Goal: Task Accomplishment & Management: Use online tool/utility

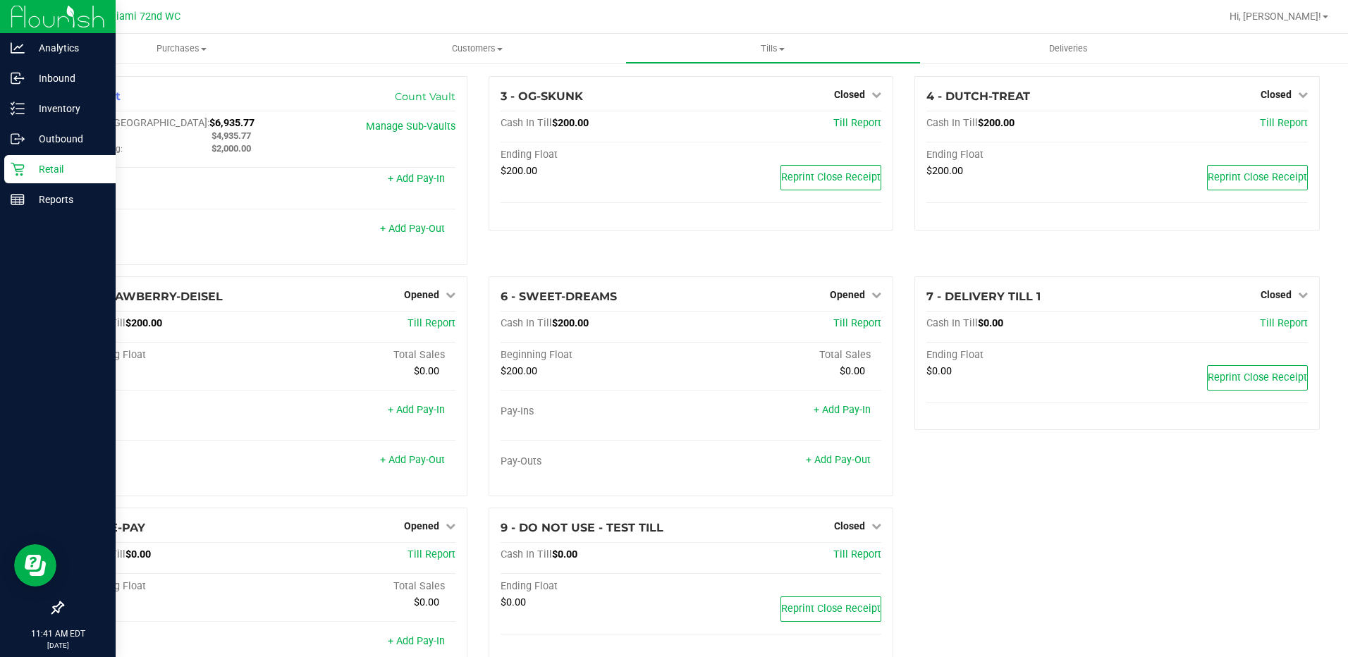
click at [73, 156] on div "Retail" at bounding box center [59, 169] width 111 height 28
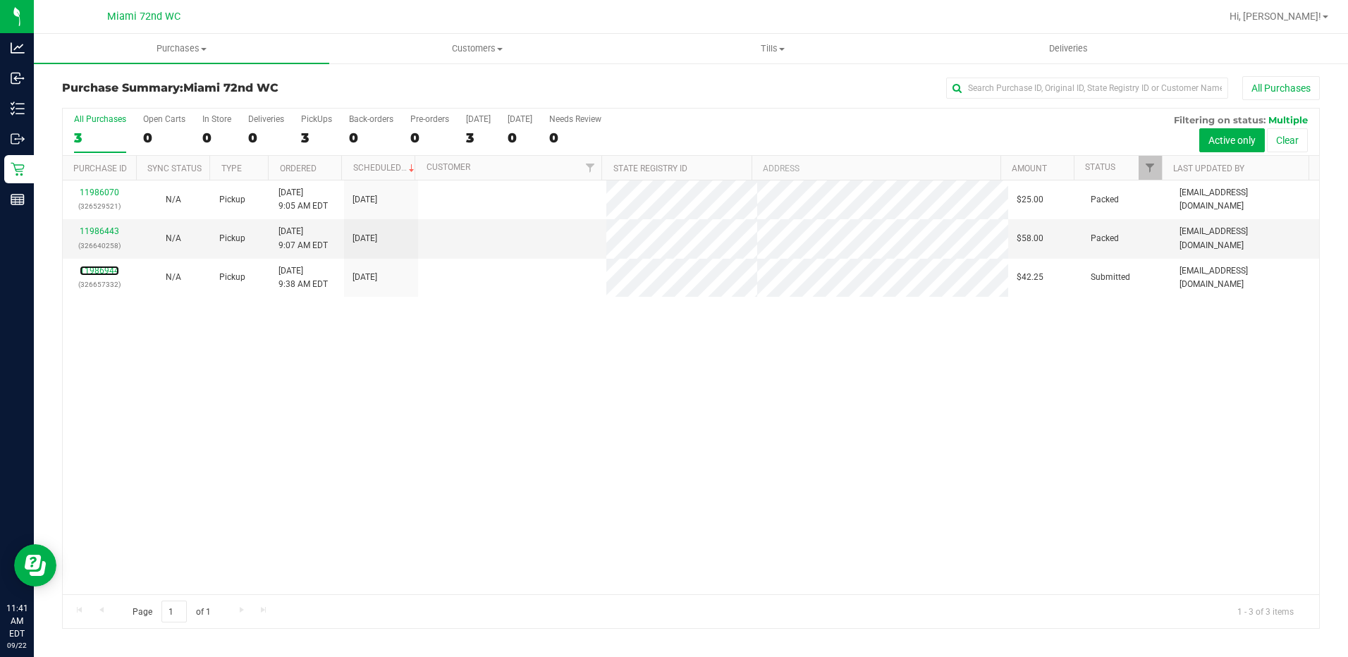
click at [101, 268] on link "11986944" at bounding box center [99, 271] width 39 height 10
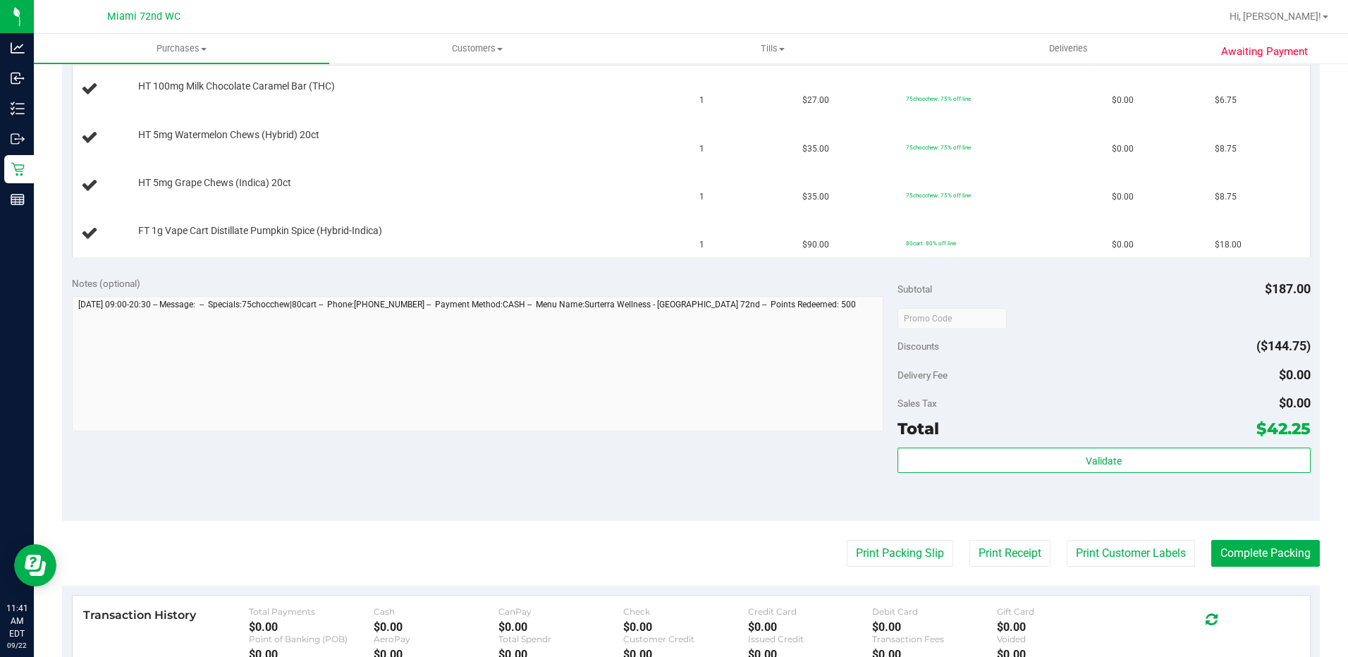
scroll to position [493, 0]
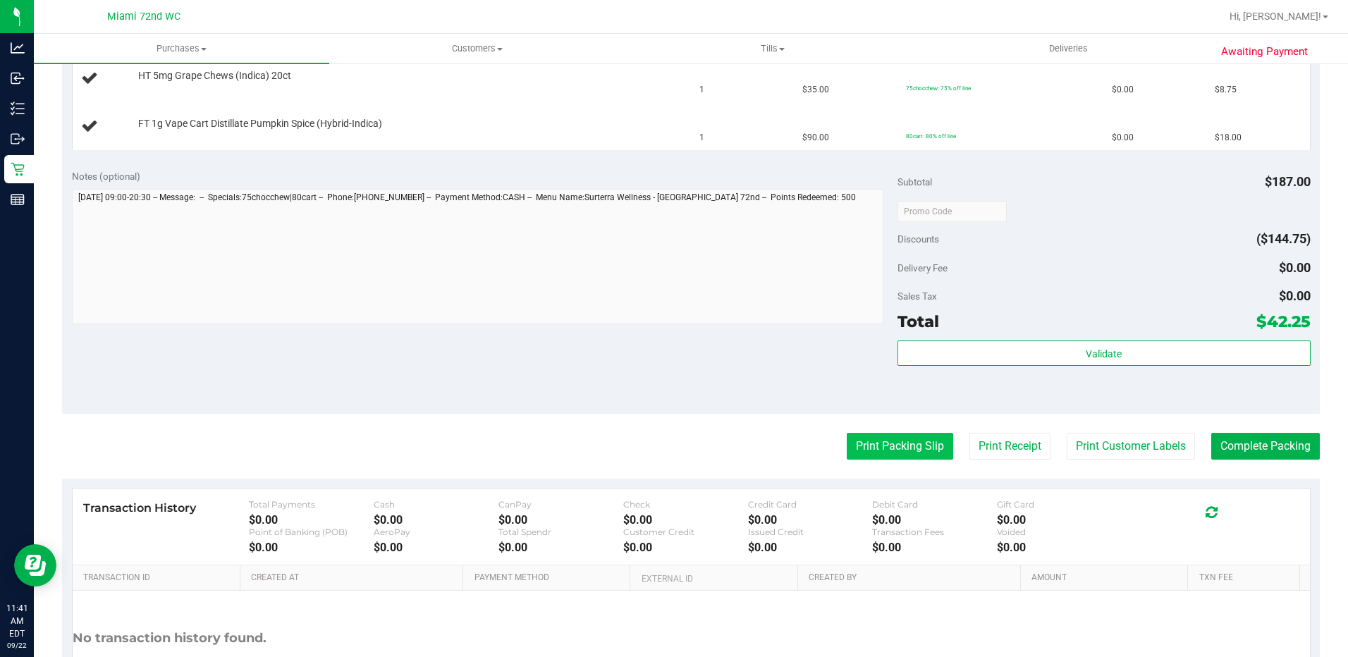
click at [887, 449] on button "Print Packing Slip" at bounding box center [899, 446] width 106 height 27
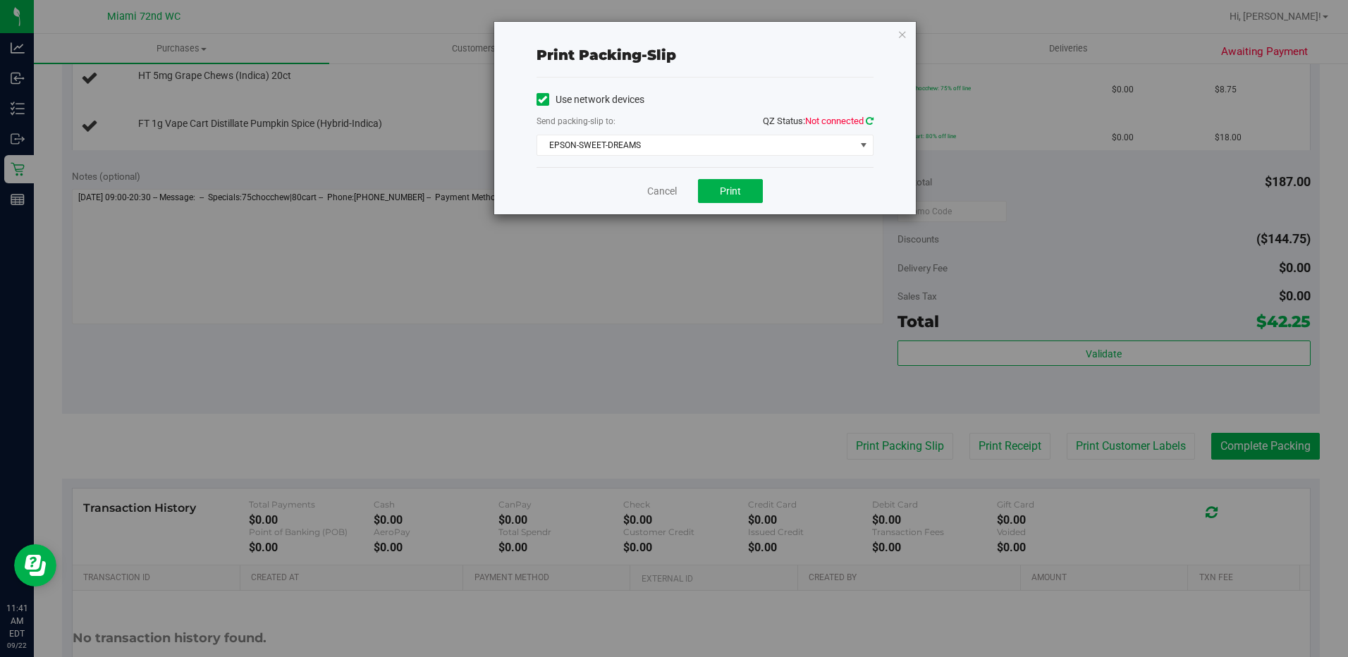
click at [868, 118] on icon at bounding box center [869, 120] width 8 height 9
click at [734, 197] on button "Print" at bounding box center [730, 191] width 65 height 24
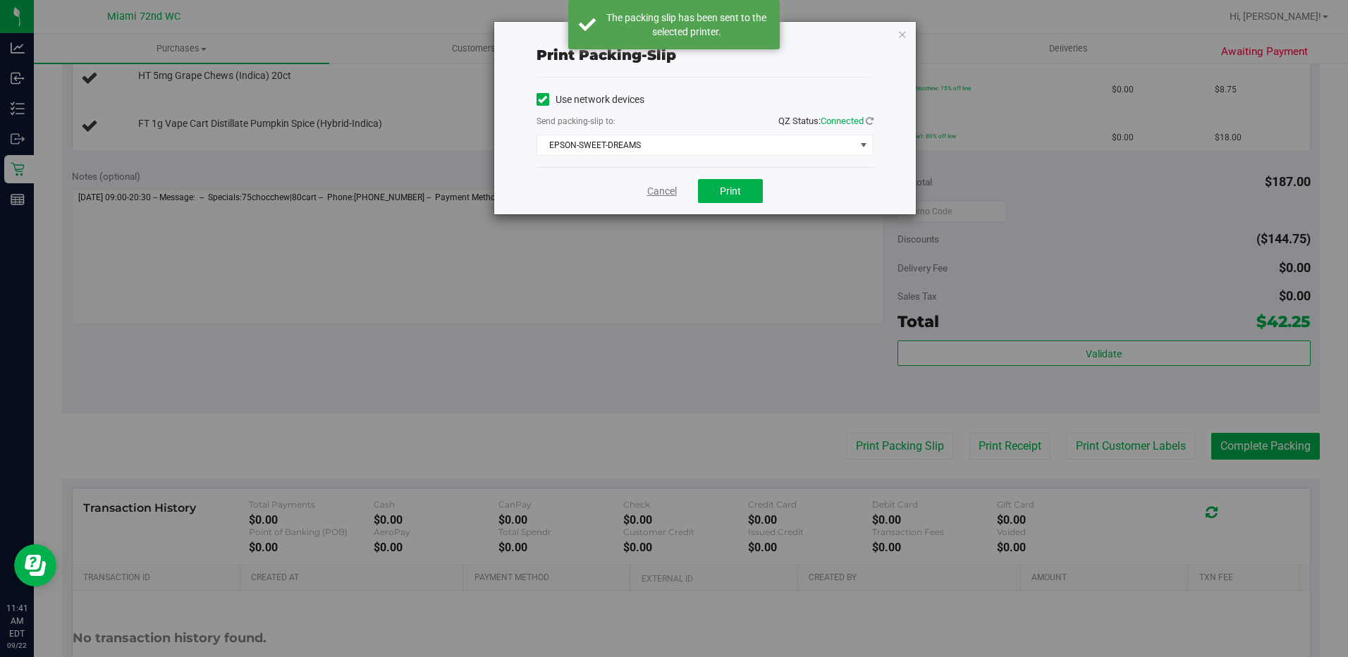
click at [660, 193] on link "Cancel" at bounding box center [662, 191] width 30 height 15
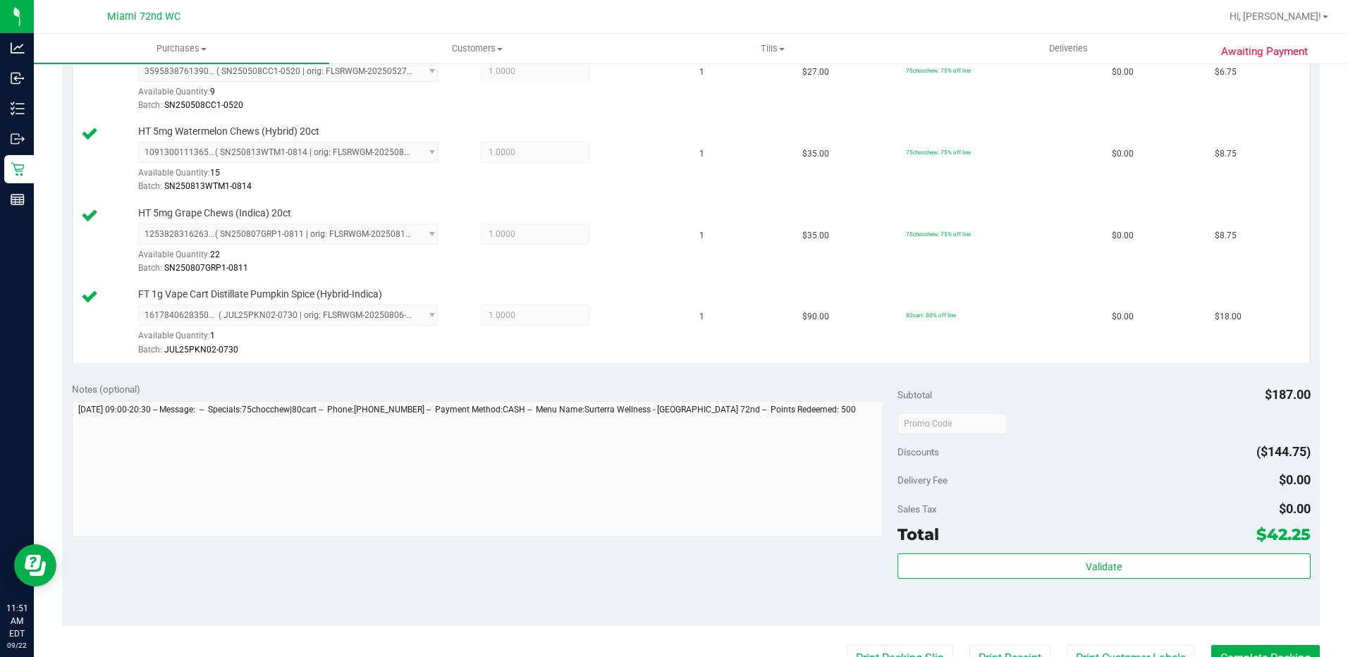
scroll to position [418, 0]
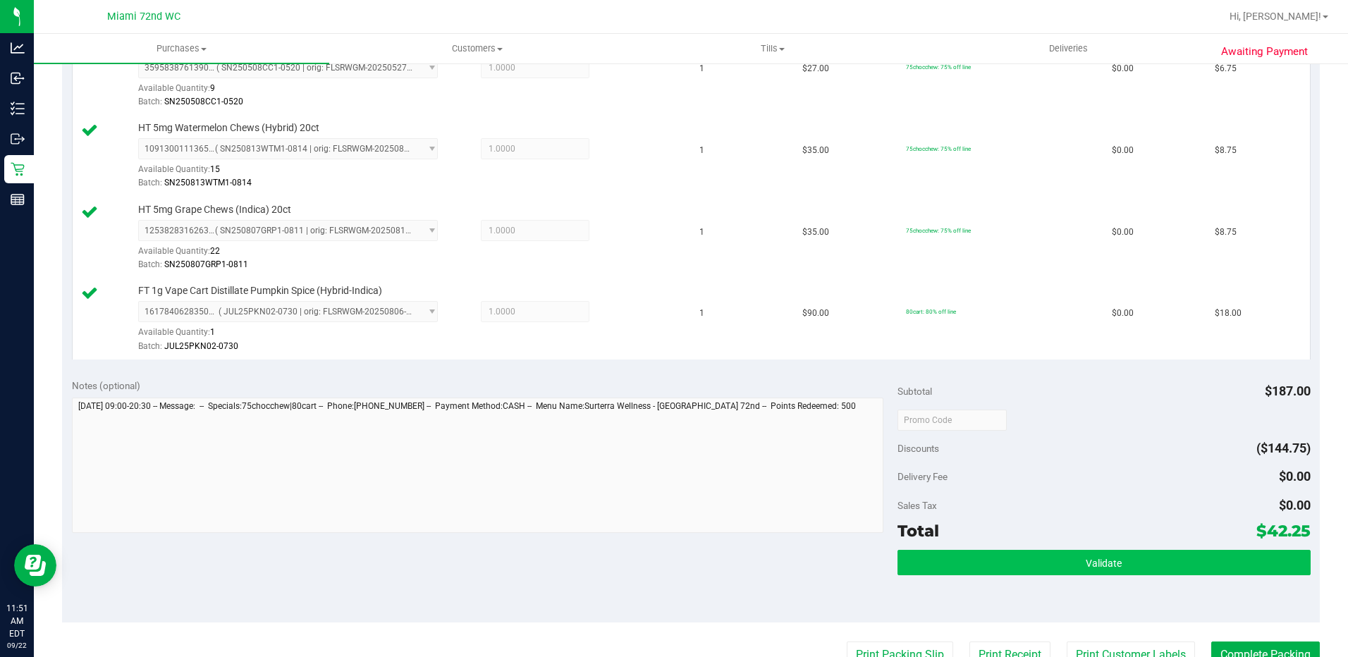
click at [1085, 563] on span "Validate" at bounding box center [1103, 563] width 36 height 11
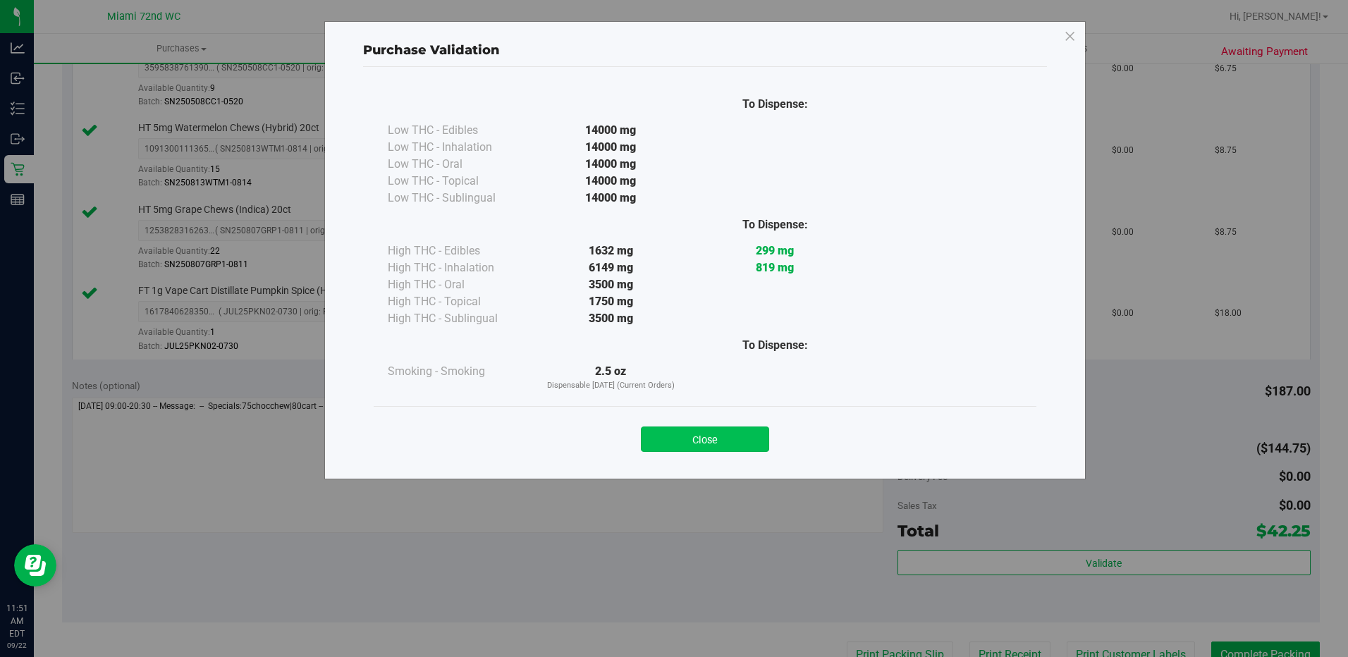
click at [719, 429] on button "Close" at bounding box center [705, 438] width 128 height 25
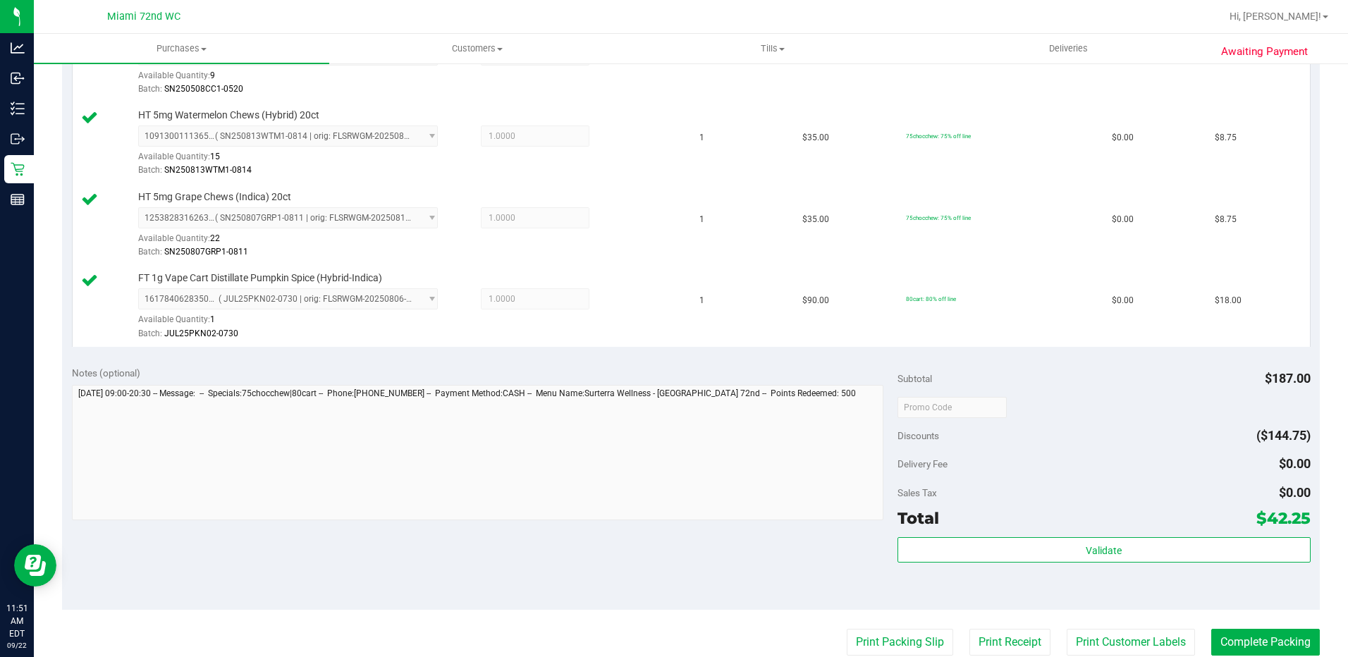
scroll to position [434, 0]
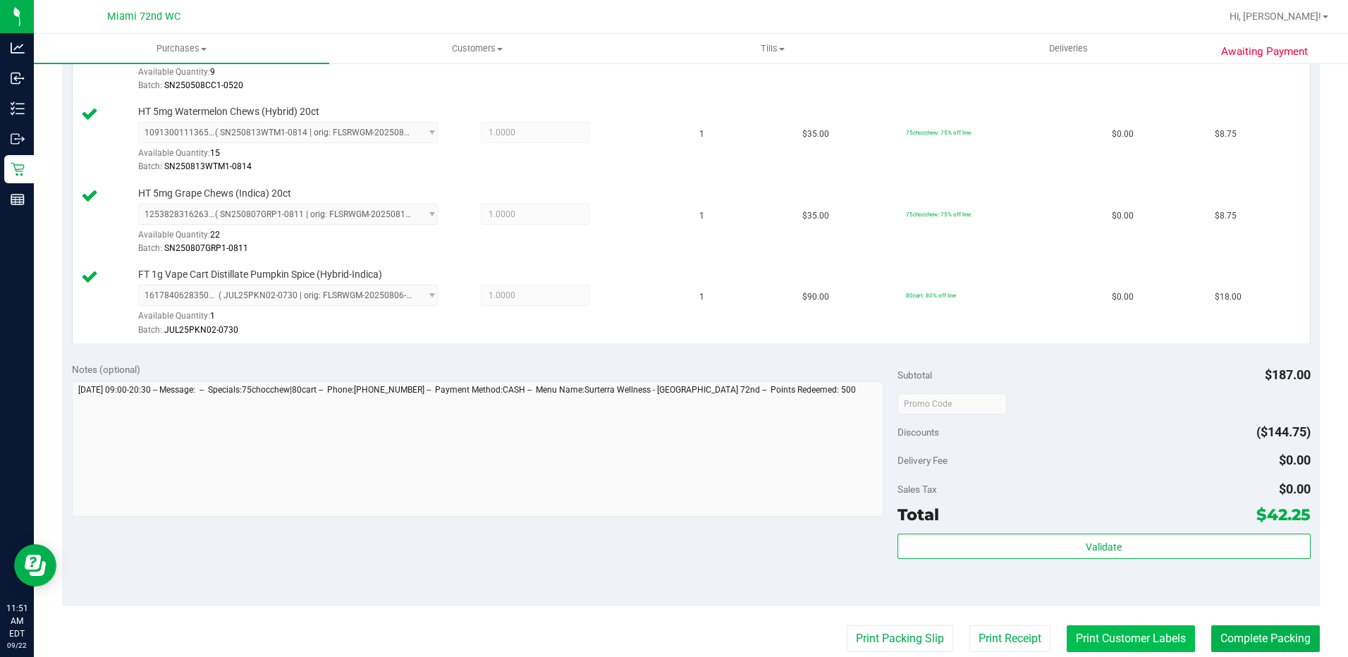
click at [1142, 635] on button "Print Customer Labels" at bounding box center [1130, 638] width 128 height 27
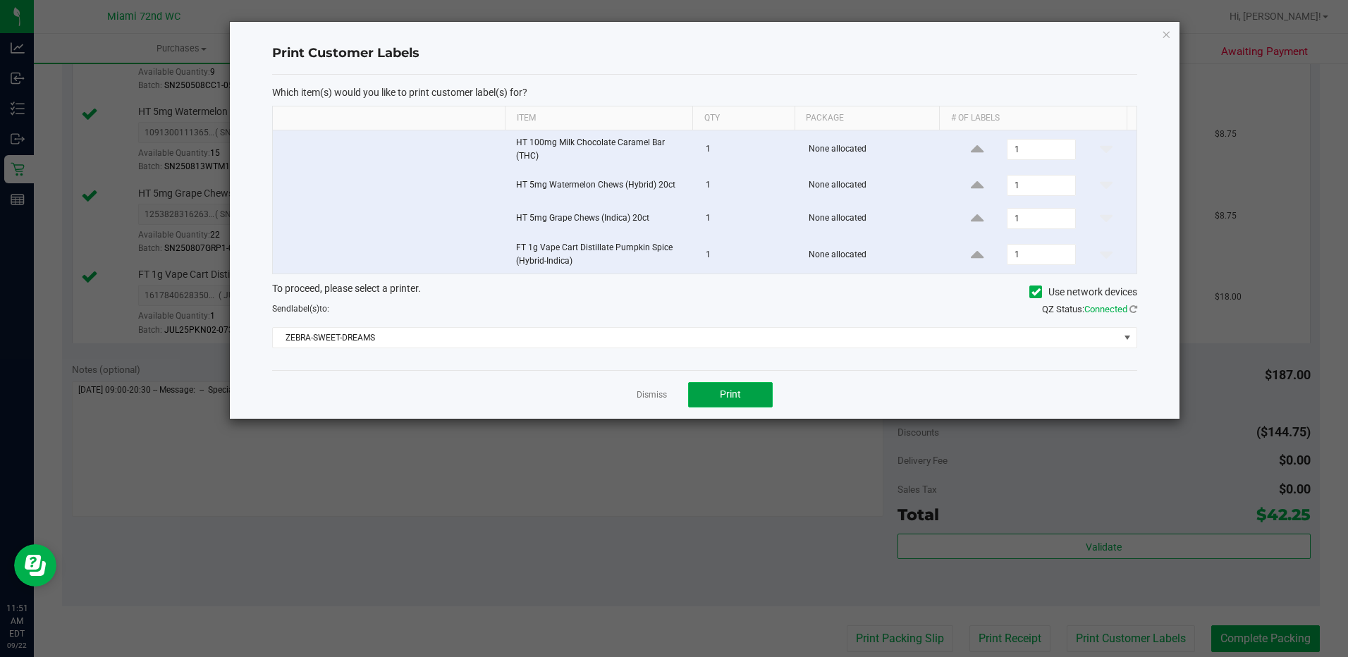
click at [730, 388] on span "Print" at bounding box center [730, 393] width 21 height 11
click at [648, 370] on div "Dismiss Print" at bounding box center [704, 394] width 865 height 49
click at [636, 389] on link "Dismiss" at bounding box center [651, 395] width 30 height 12
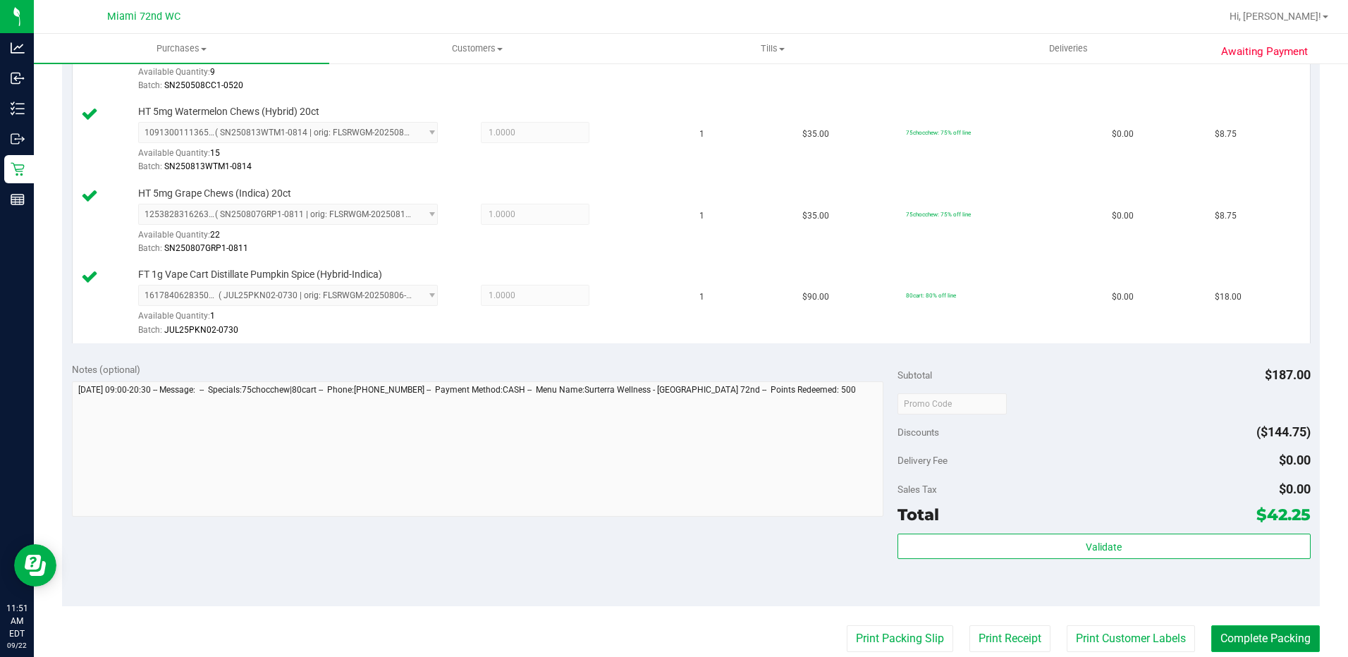
click at [1253, 642] on button "Complete Packing" at bounding box center [1265, 638] width 109 height 27
